Goal: Book appointment/travel/reservation

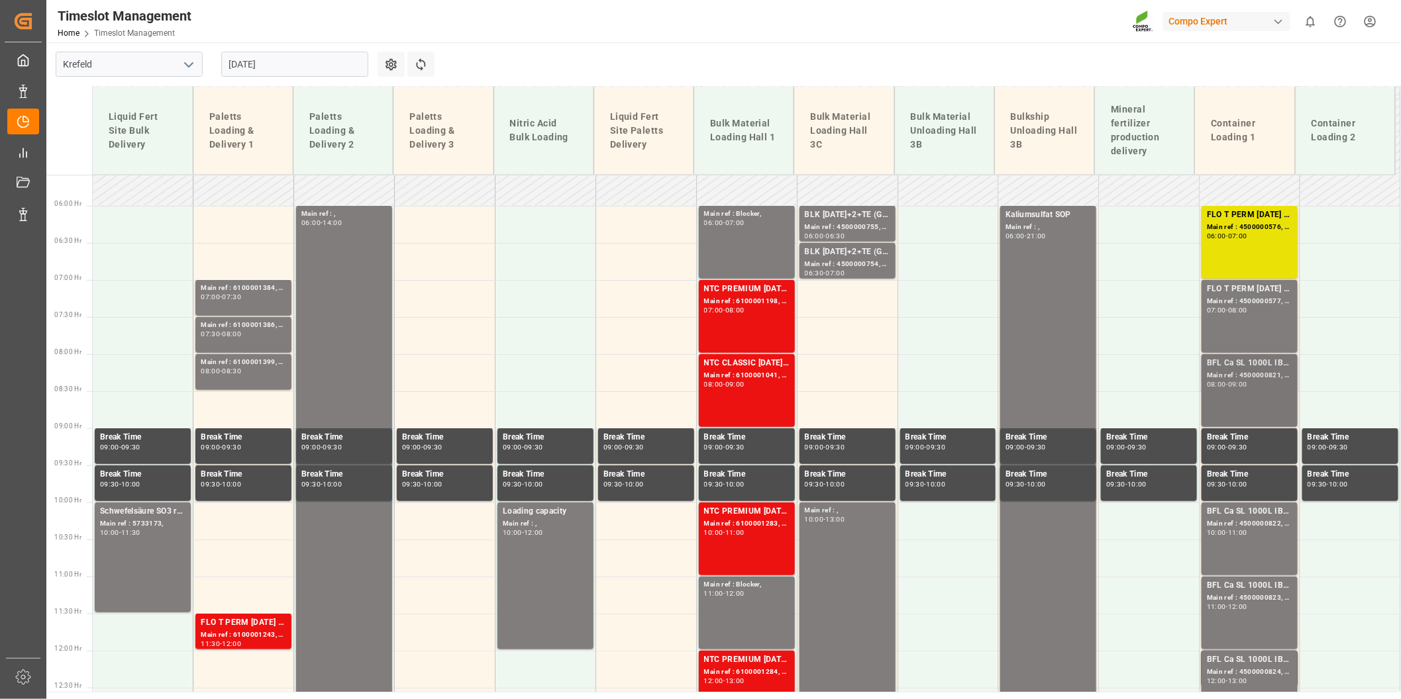
scroll to position [478, 0]
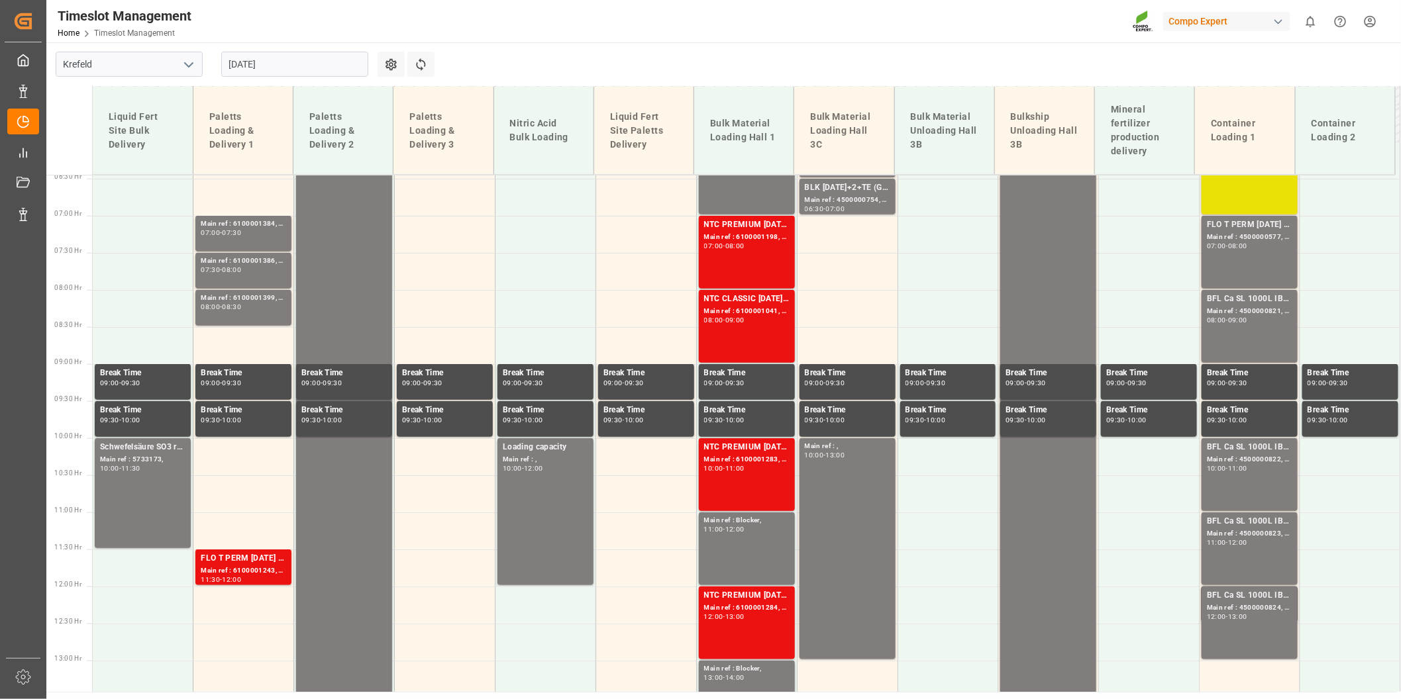
click at [309, 52] on input "[DATE]" at bounding box center [294, 64] width 147 height 25
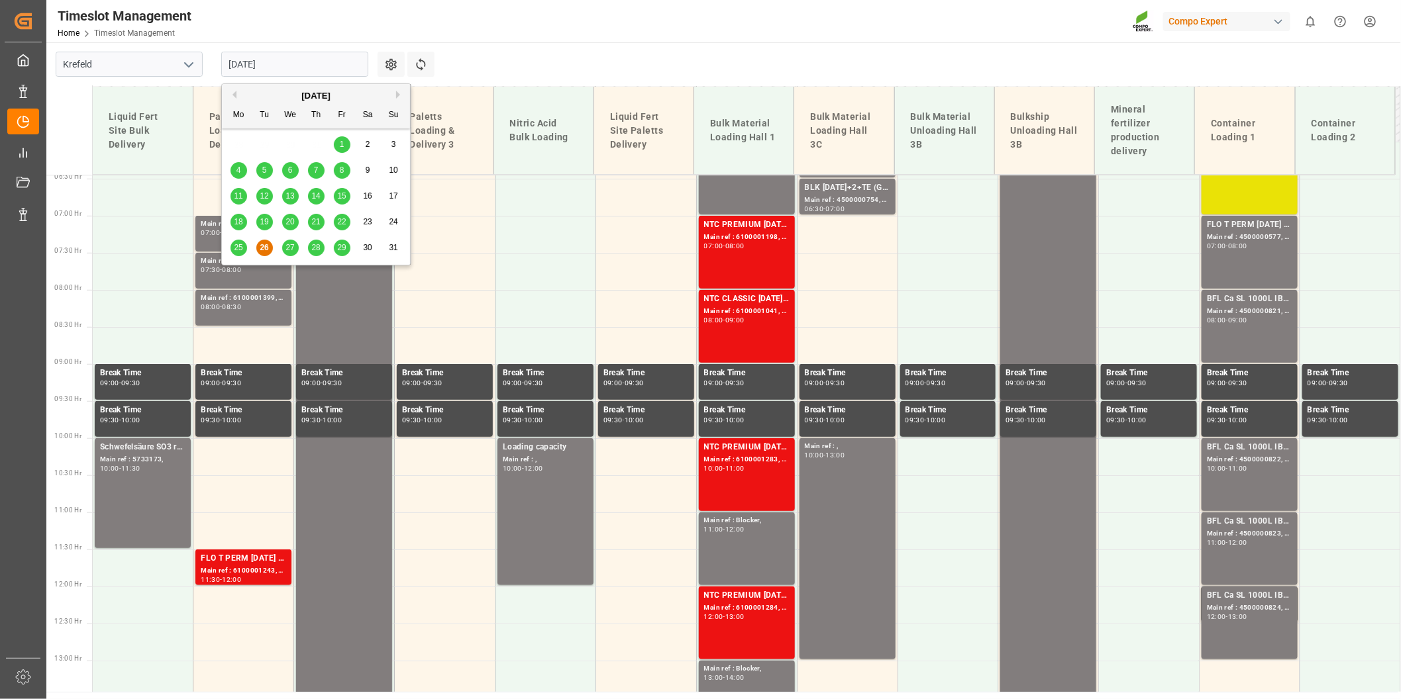
click at [235, 250] on span "25" at bounding box center [238, 247] width 9 height 9
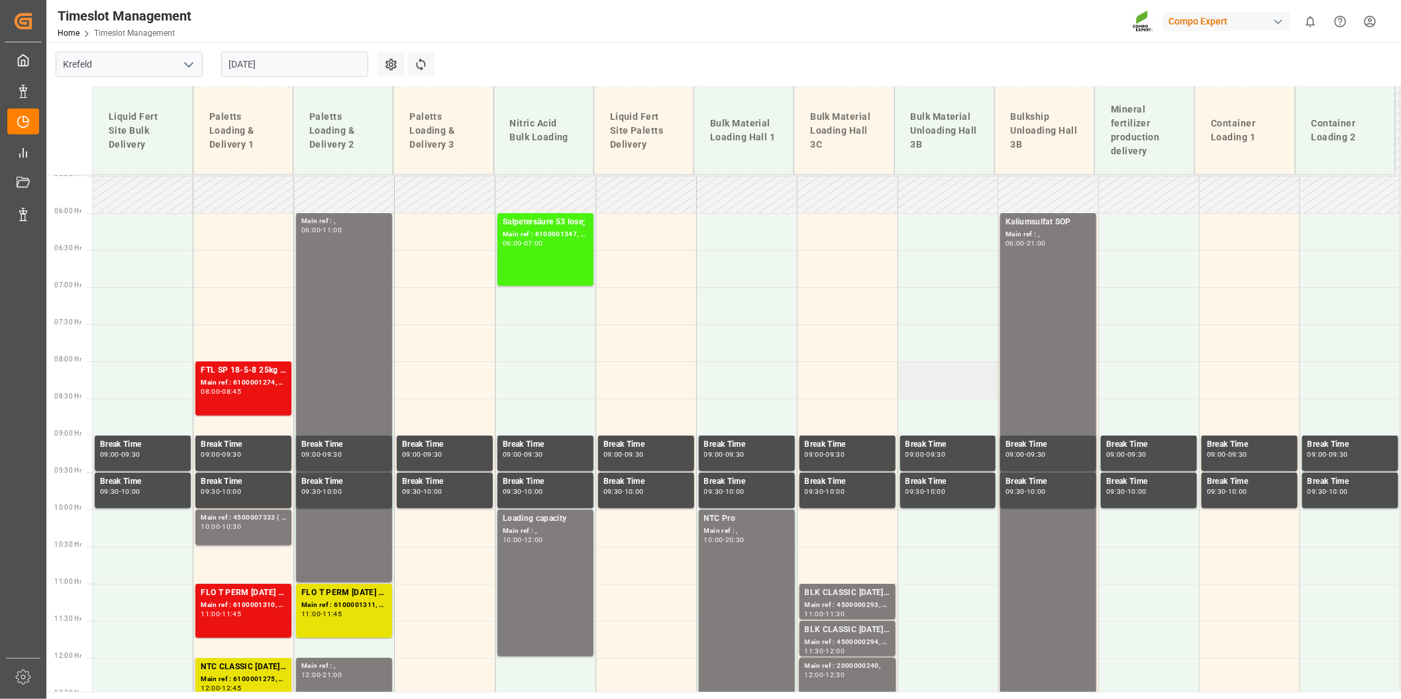
scroll to position [405, 0]
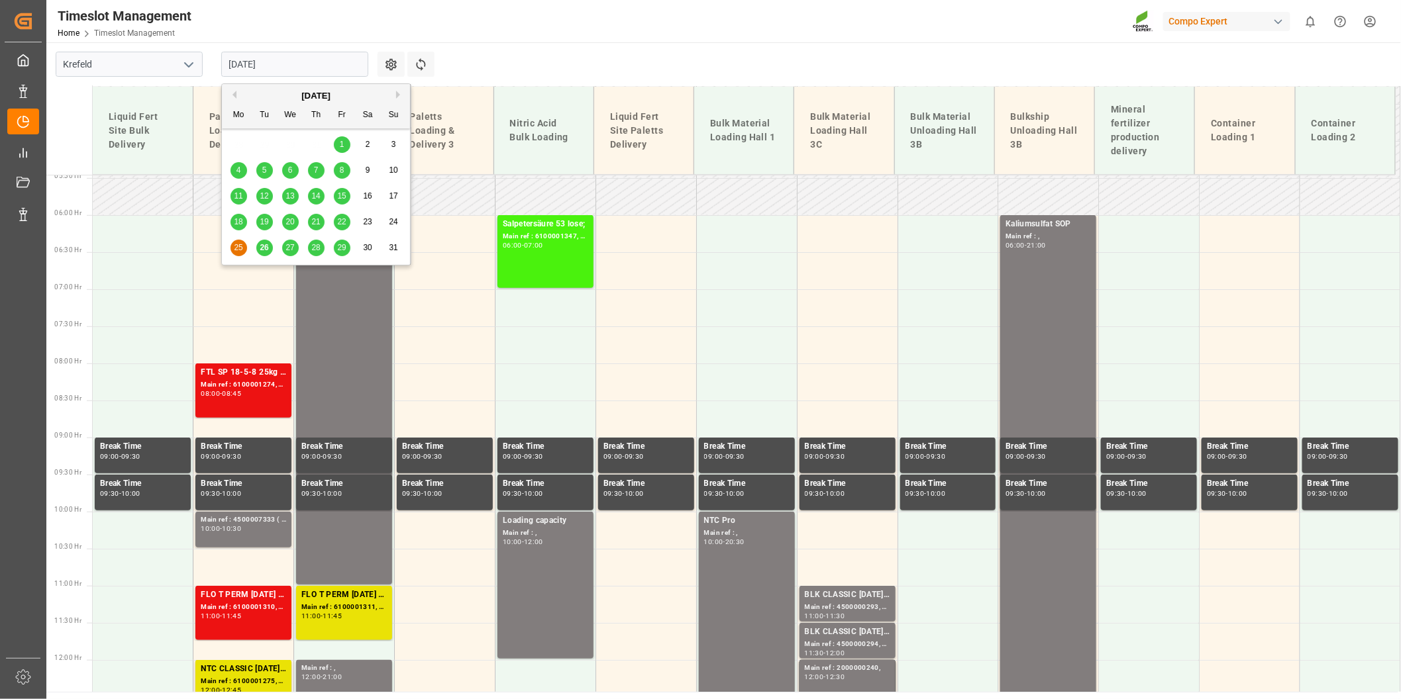
click at [296, 62] on input "[DATE]" at bounding box center [294, 64] width 147 height 25
click at [264, 248] on span "26" at bounding box center [264, 247] width 9 height 9
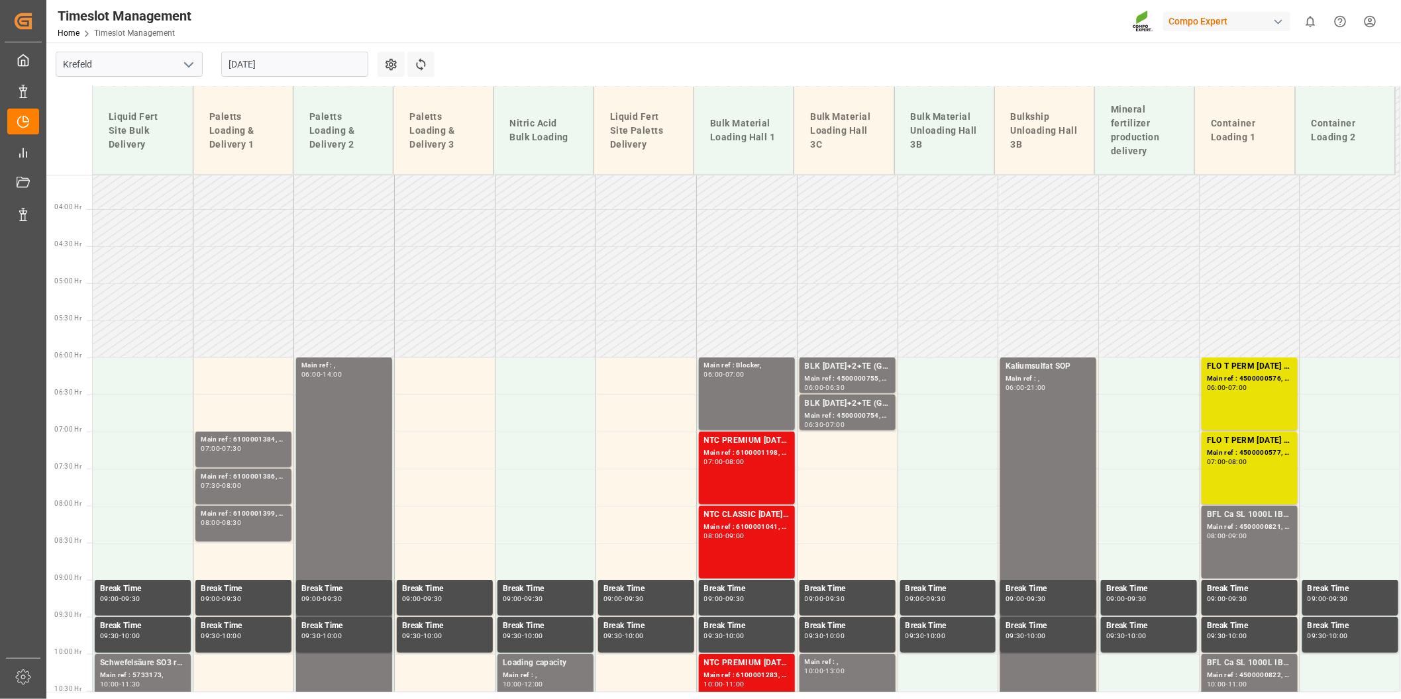
scroll to position [257, 0]
